Goal: Task Accomplishment & Management: Manage account settings

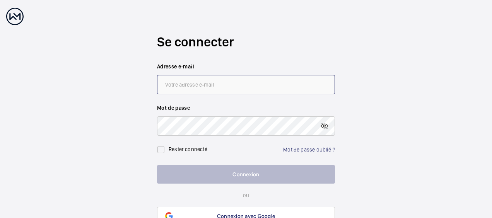
click at [174, 87] on input "email" at bounding box center [246, 84] width 178 height 19
click at [303, 151] on link "Mot de passe oublié ?" at bounding box center [309, 150] width 52 height 6
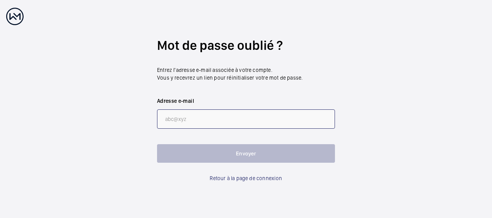
click at [179, 116] on input "email" at bounding box center [246, 118] width 178 height 19
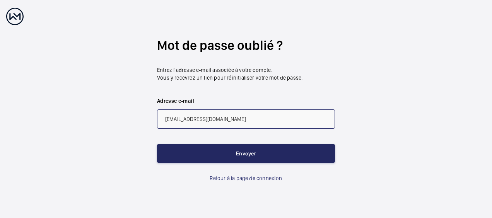
type input "[EMAIL_ADDRESS][DOMAIN_NAME]"
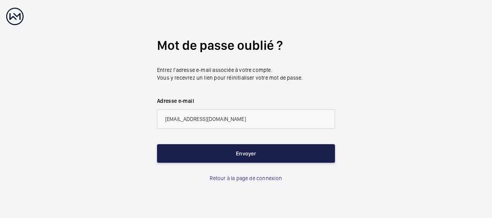
click at [244, 150] on button "Envoyer" at bounding box center [246, 153] width 178 height 19
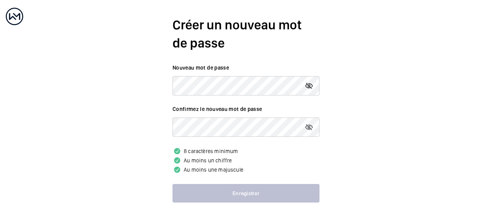
click at [310, 87] on mat-icon at bounding box center [308, 85] width 9 height 9
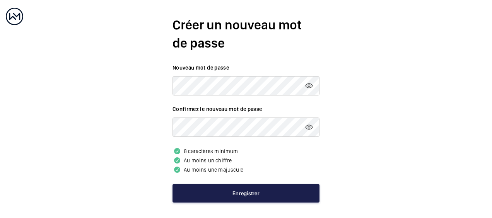
click at [237, 191] on button "Enregistrer" at bounding box center [245, 193] width 147 height 19
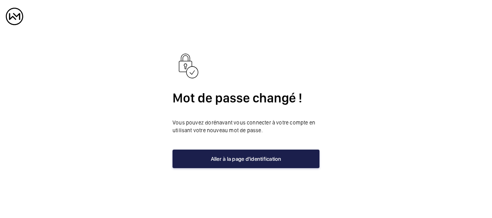
click at [249, 158] on button "Aller à la page d'identification" at bounding box center [245, 159] width 147 height 19
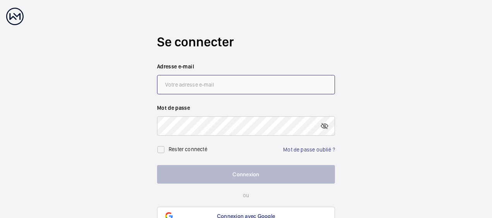
click at [220, 86] on input "email" at bounding box center [246, 84] width 178 height 19
type input "[EMAIL_ADDRESS][DOMAIN_NAME]"
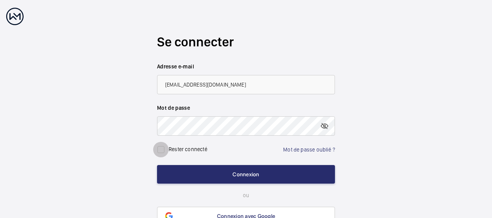
click at [163, 150] on input "checkbox" at bounding box center [160, 149] width 15 height 15
checkbox input "true"
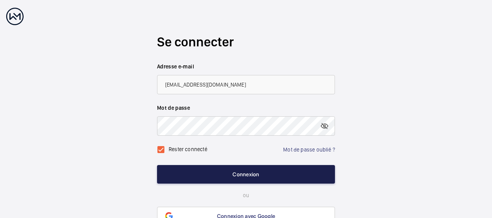
click at [221, 175] on button "Connexion" at bounding box center [246, 174] width 178 height 19
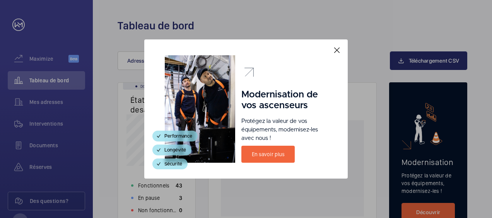
click at [340, 46] on mat-icon at bounding box center [336, 50] width 9 height 9
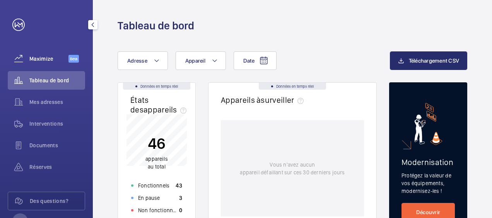
click at [44, 58] on span "Maximize" at bounding box center [48, 59] width 39 height 8
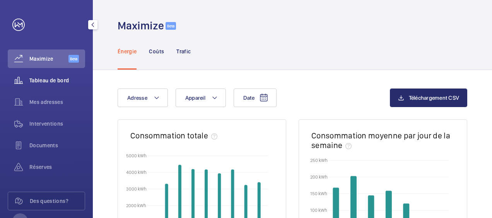
click at [45, 78] on span "Tableau de bord" at bounding box center [57, 81] width 56 height 8
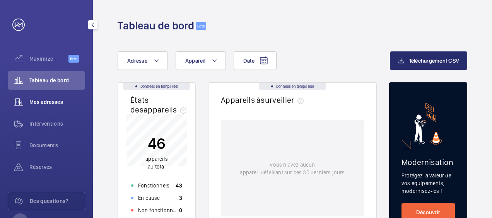
click at [44, 105] on span "Mes adresses" at bounding box center [57, 102] width 56 height 8
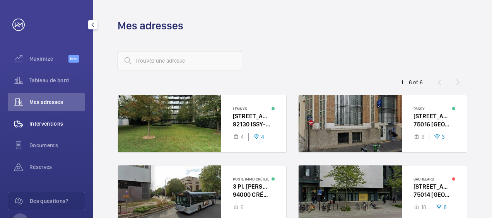
click at [38, 124] on span "Interventions" at bounding box center [57, 124] width 56 height 8
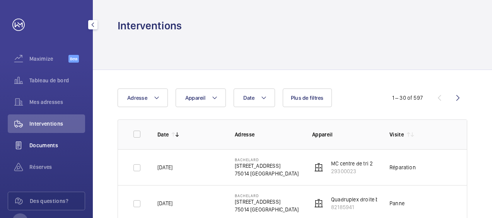
click at [50, 145] on span "Documents" at bounding box center [57, 146] width 56 height 8
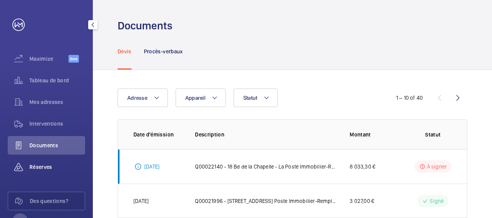
click at [36, 173] on div "Réserves" at bounding box center [46, 167] width 77 height 19
